Goal: Find specific page/section: Find specific page/section

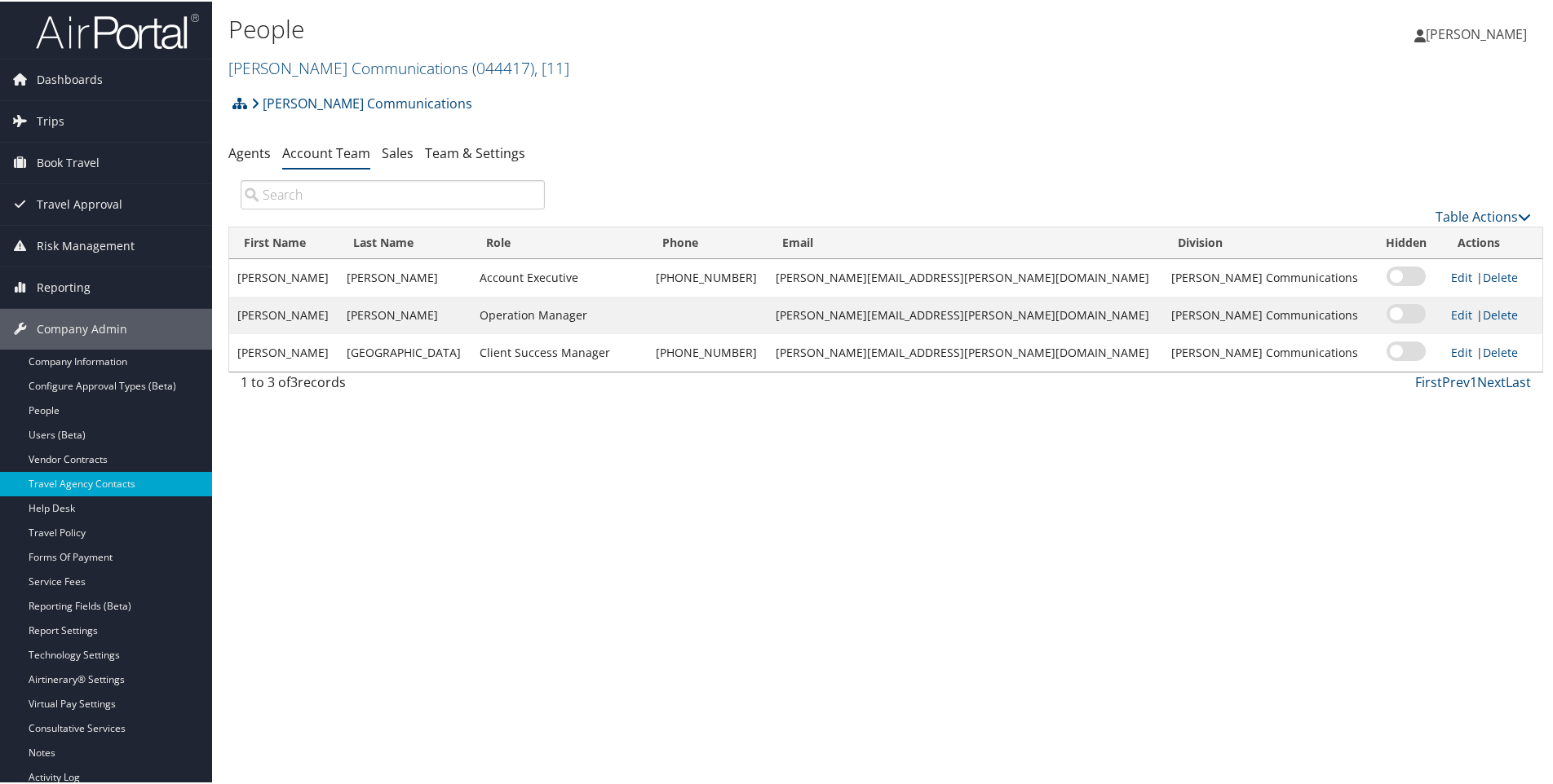
click at [441, 100] on div "Sorenson Communications Account Structure Sorenson Communications (044417) ACTI…" at bounding box center [885, 107] width 1315 height 44
click at [539, 68] on h2 "Sorenson Communications ( 044417 ) , [ 11 ]" at bounding box center [666, 65] width 877 height 28
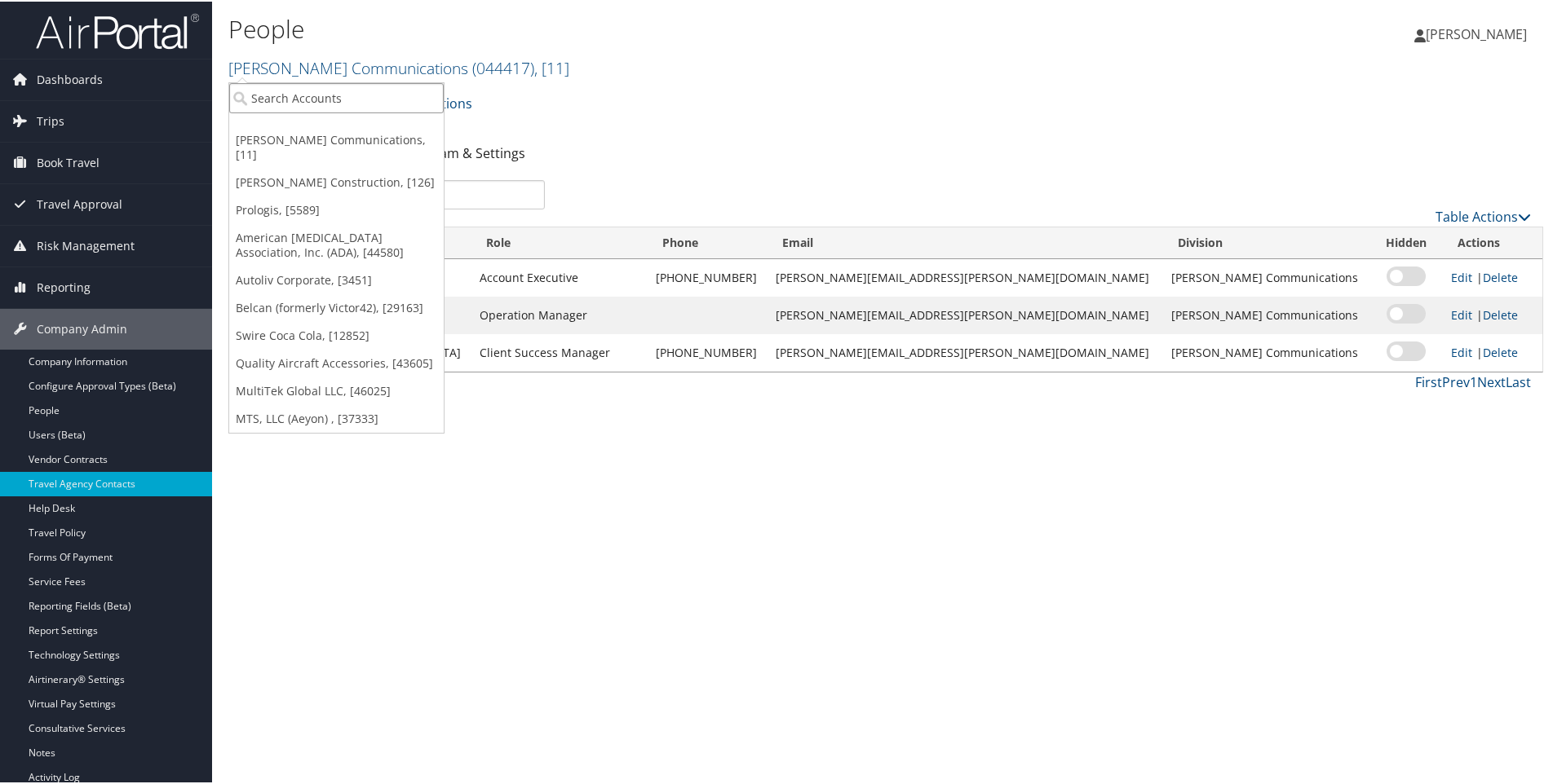
click at [350, 92] on input "search" at bounding box center [336, 97] width 214 height 30
type input "ccy"
click at [293, 115] on div "CCY Architects (301167), [33341] Account" at bounding box center [346, 133] width 225 height 37
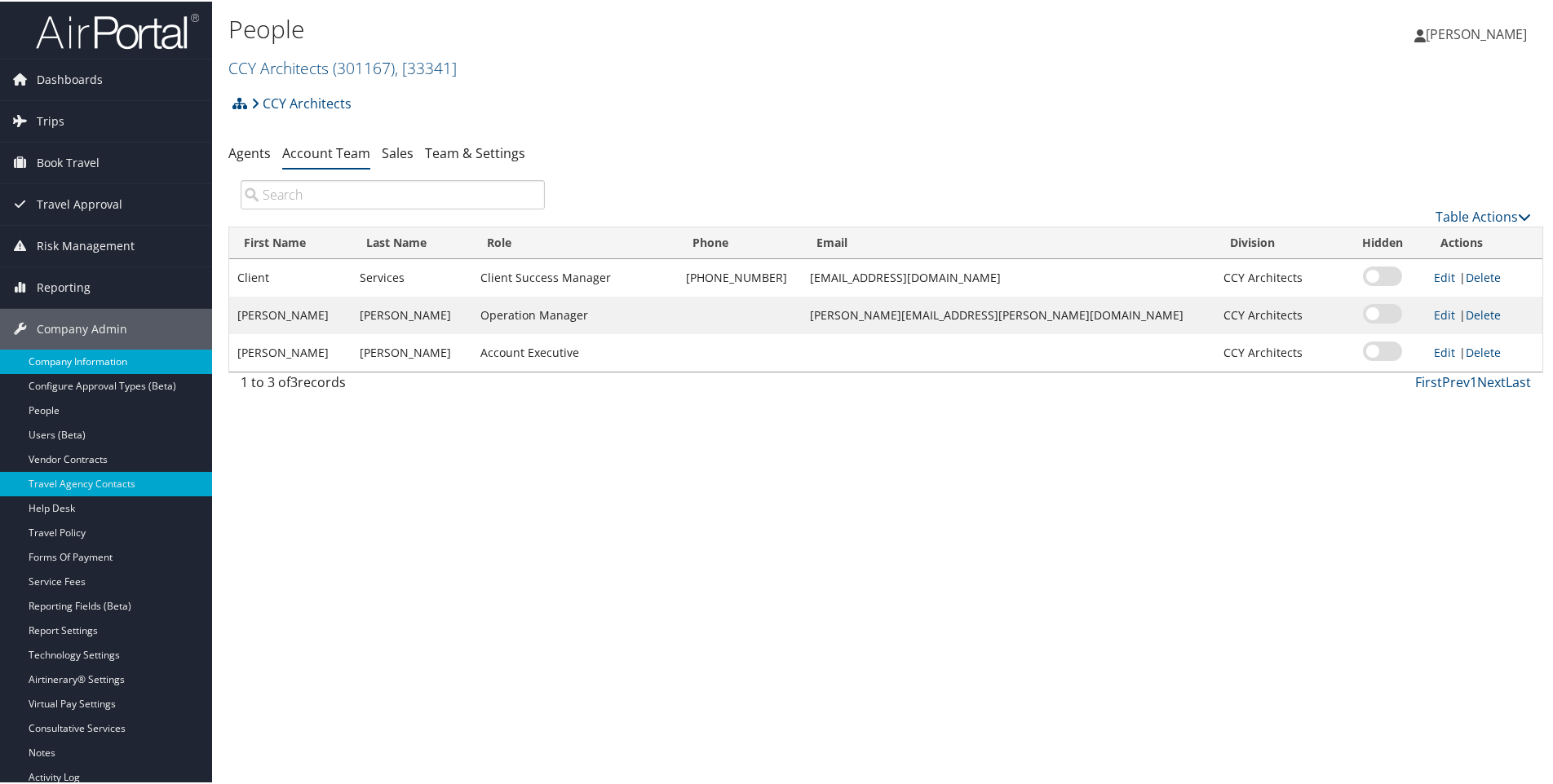
click at [67, 358] on link "Company Information" at bounding box center [106, 360] width 212 height 24
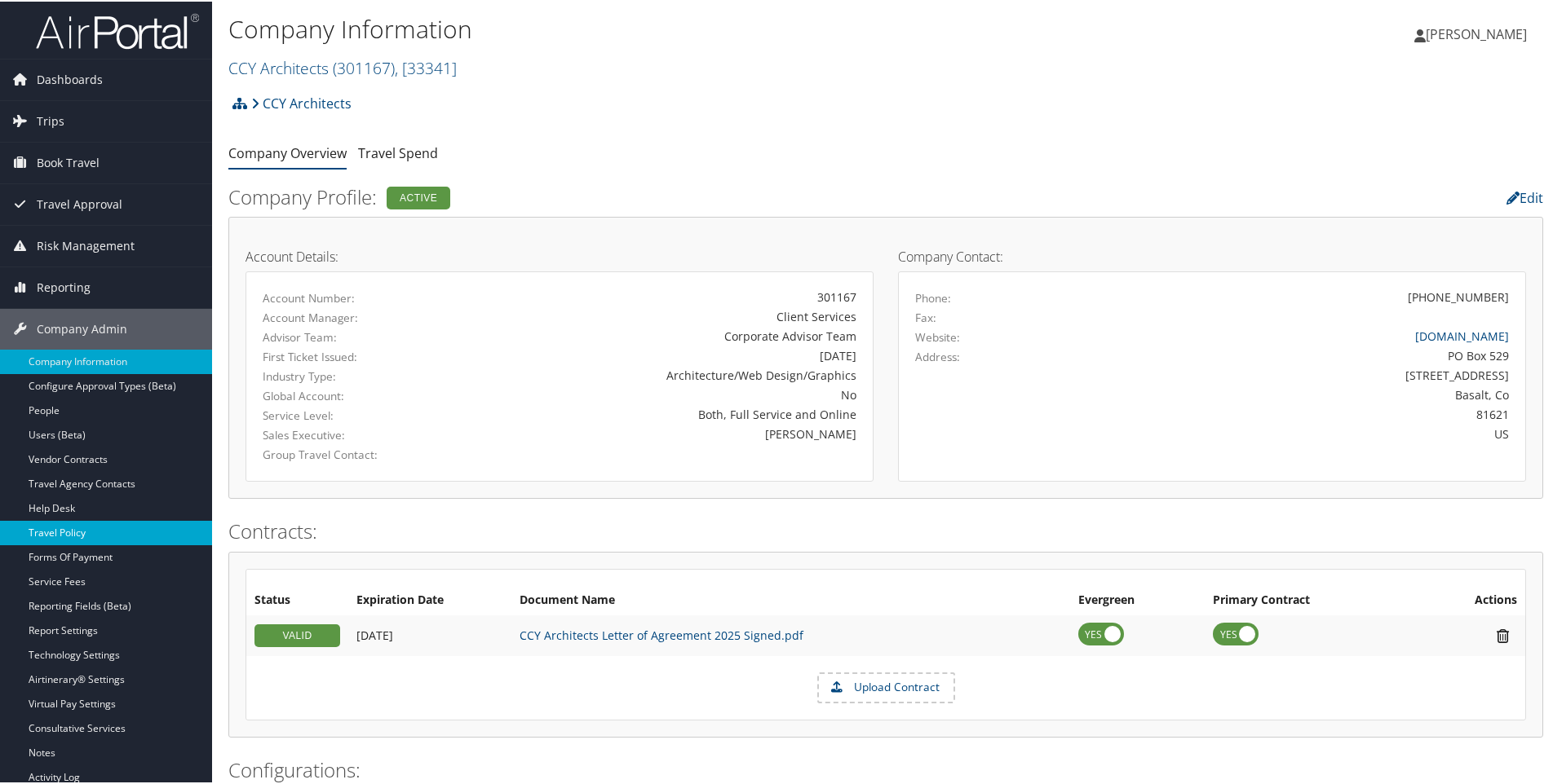
click at [75, 527] on link "Travel Policy" at bounding box center [106, 532] width 212 height 24
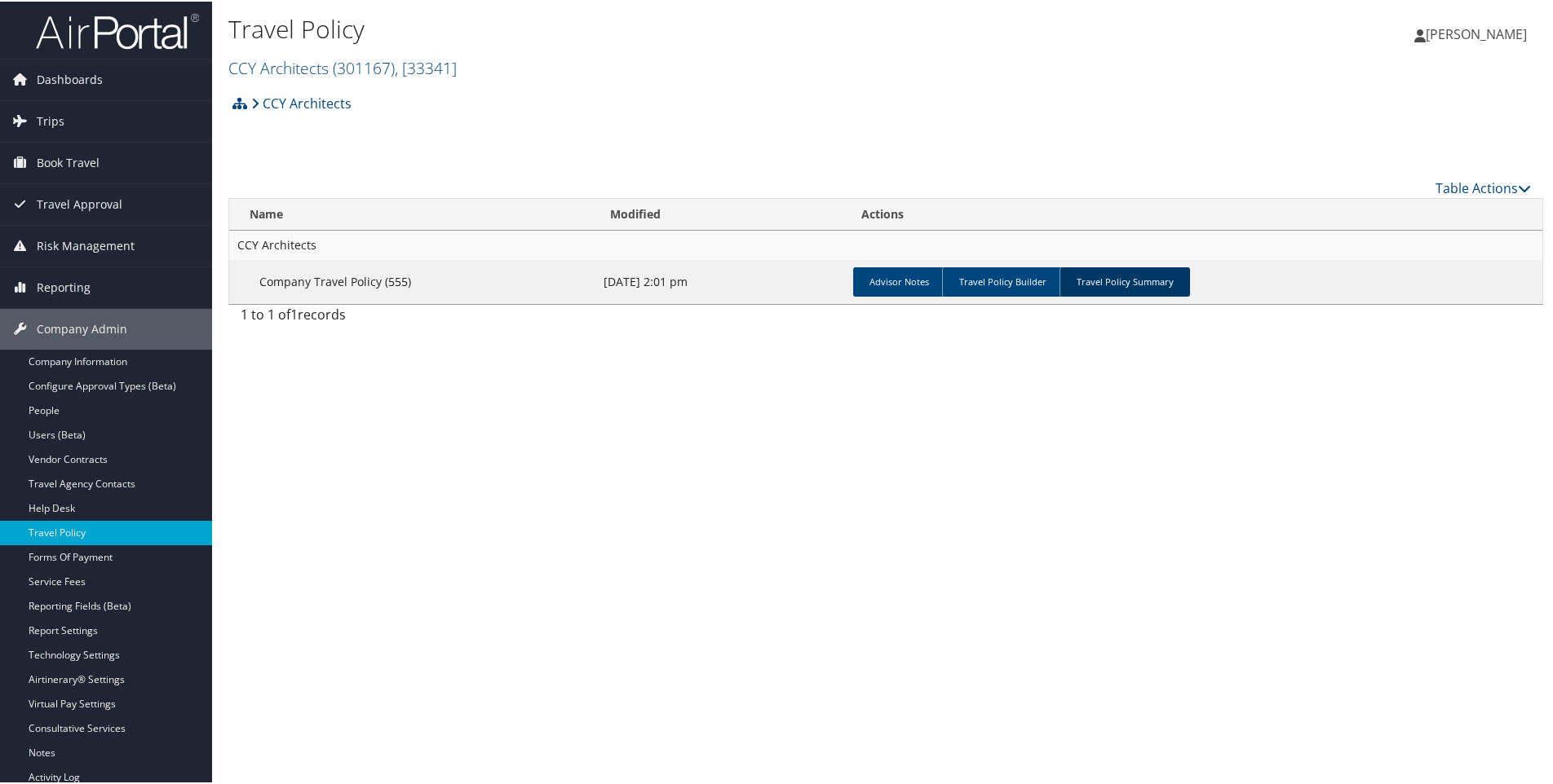
click at [1089, 283] on link "Travel Policy Summary" at bounding box center [1124, 280] width 130 height 30
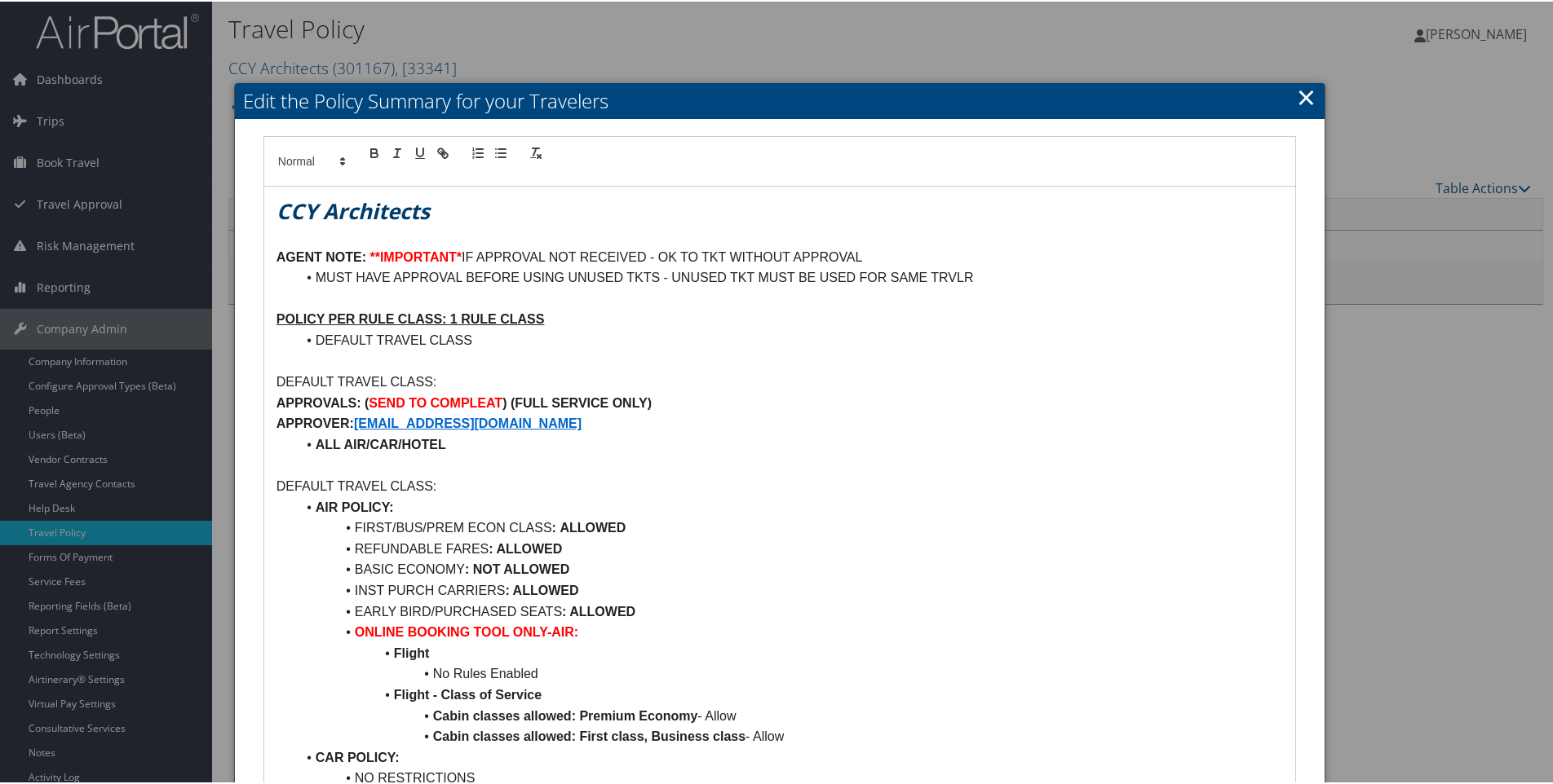
click at [1301, 91] on link "×" at bounding box center [1306, 95] width 19 height 33
